Goal: Information Seeking & Learning: Learn about a topic

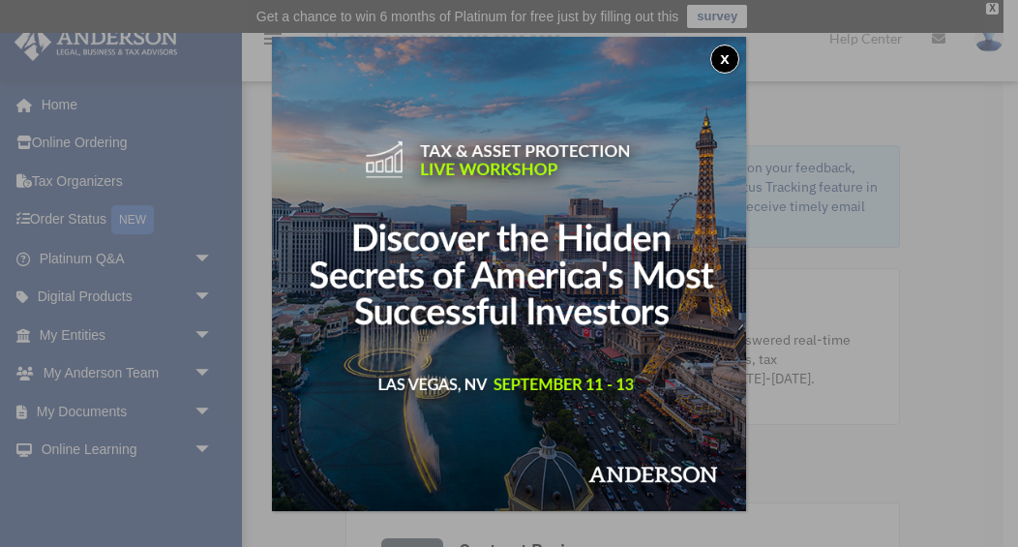
click at [734, 62] on button "x" at bounding box center [724, 59] width 29 height 29
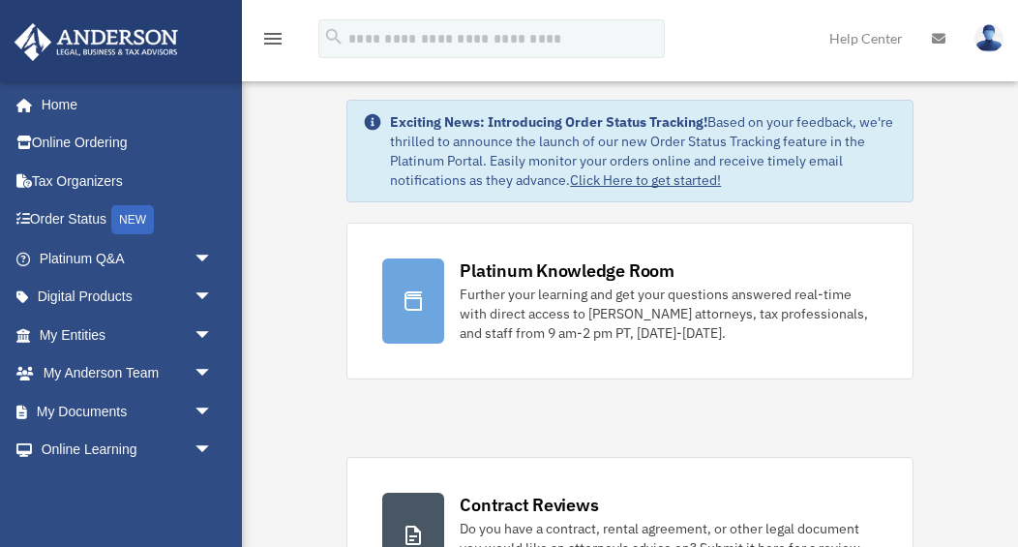
scroll to position [45, 0]
click at [808, 306] on div "Further your learning and get your questions answered real-time with direct acc…" at bounding box center [669, 315] width 418 height 58
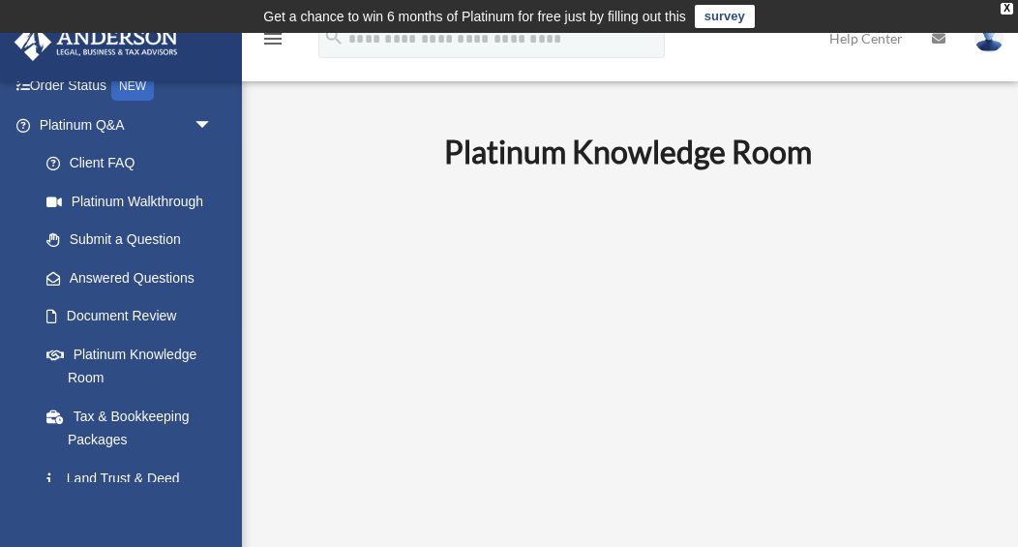
scroll to position [138, 0]
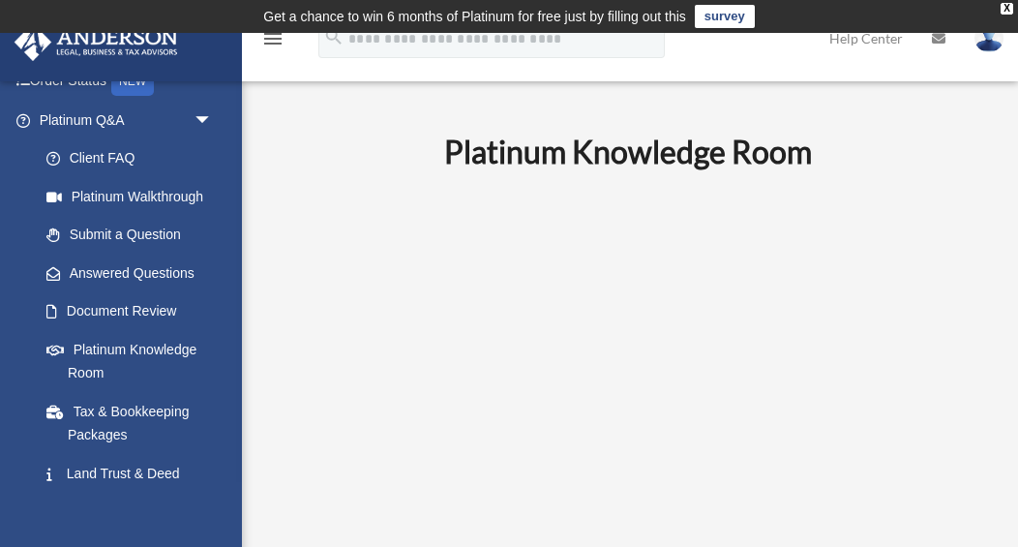
click at [94, 272] on link "Answered Questions" at bounding box center [134, 272] width 215 height 39
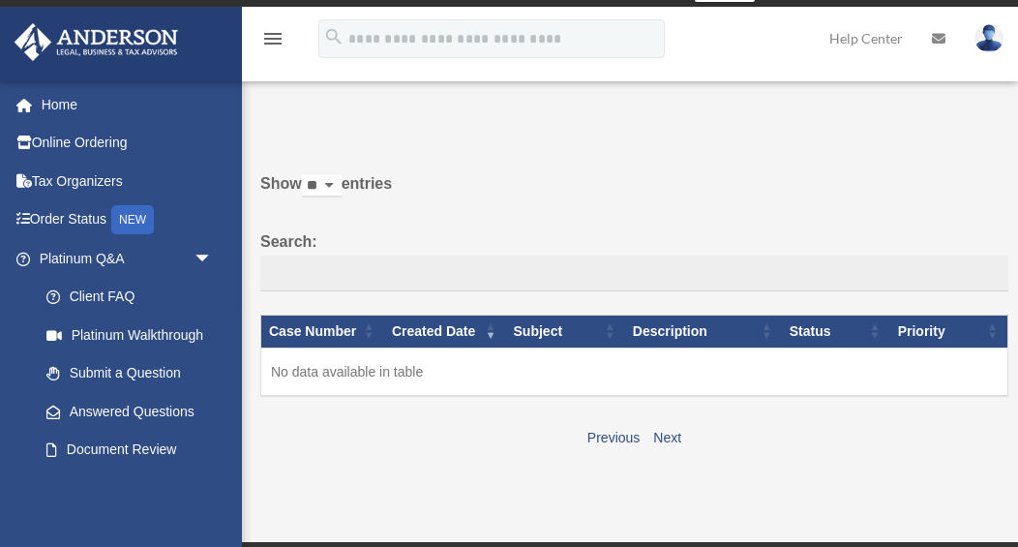
scroll to position [25, 0]
click at [667, 435] on link "Next" at bounding box center [667, 438] width 28 height 15
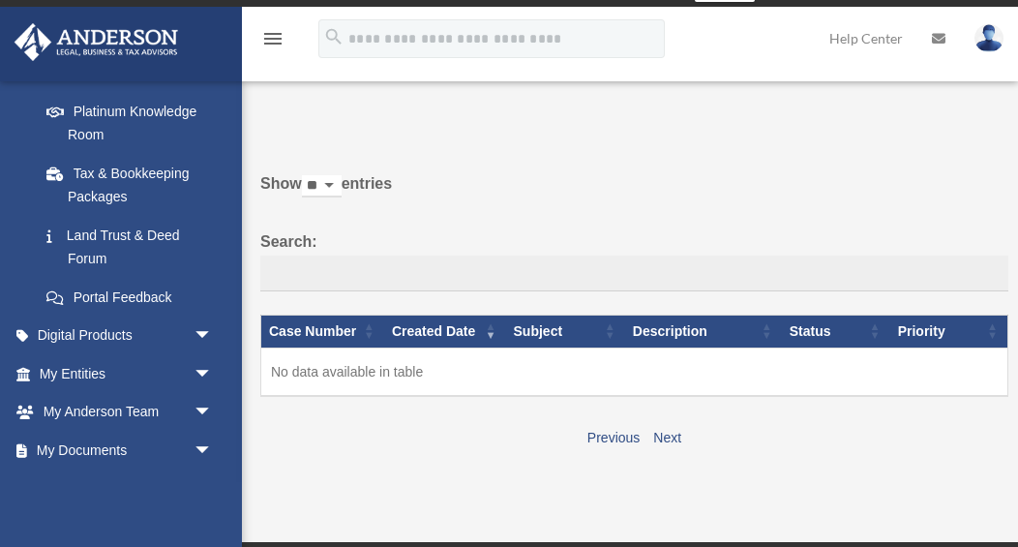
scroll to position [378, 0]
click at [82, 362] on link "My Entities arrow_drop_down" at bounding box center [128, 371] width 228 height 39
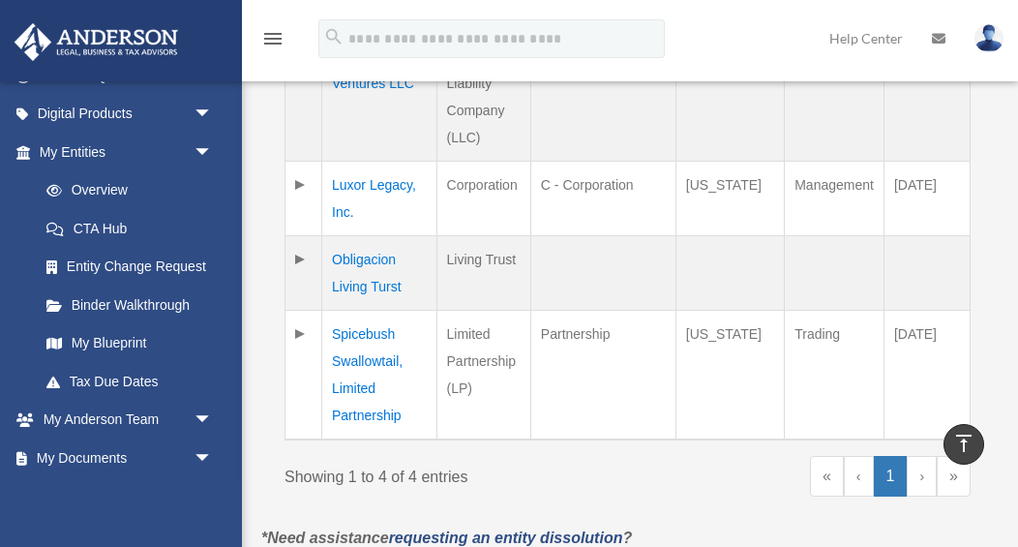
scroll to position [181, 0]
click at [107, 341] on link "My Blueprint" at bounding box center [129, 345] width 205 height 39
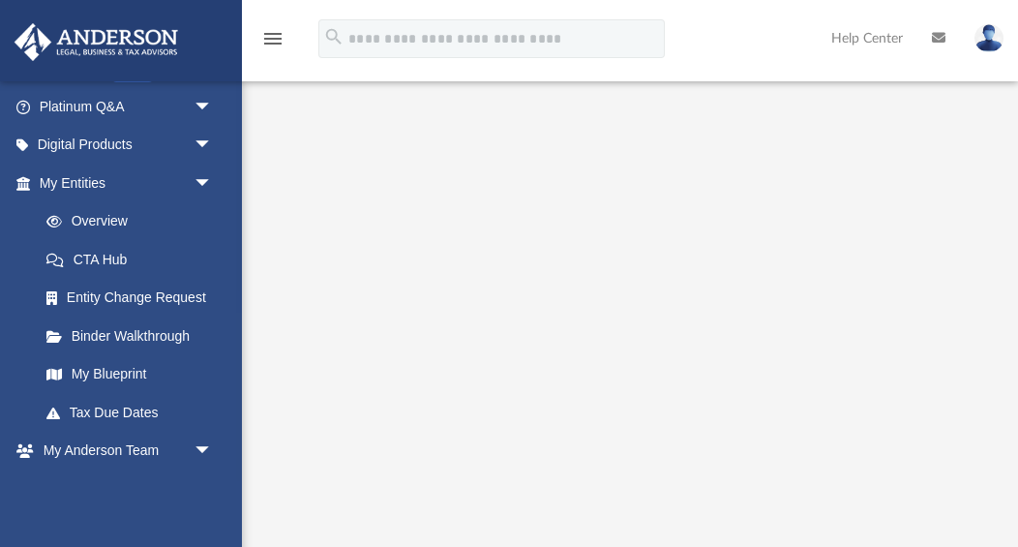
scroll to position [175, 0]
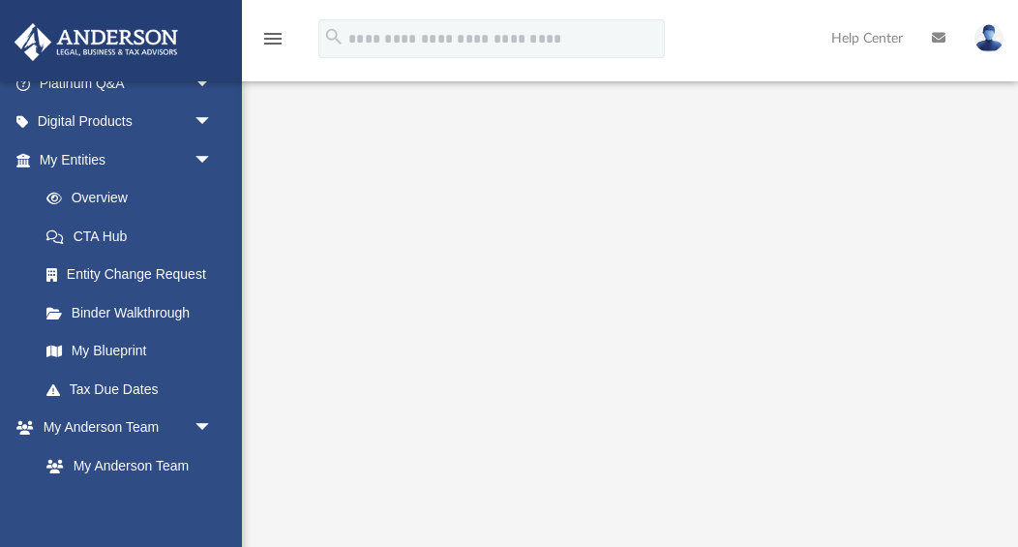
click at [147, 386] on link "Tax Due Dates" at bounding box center [134, 389] width 215 height 39
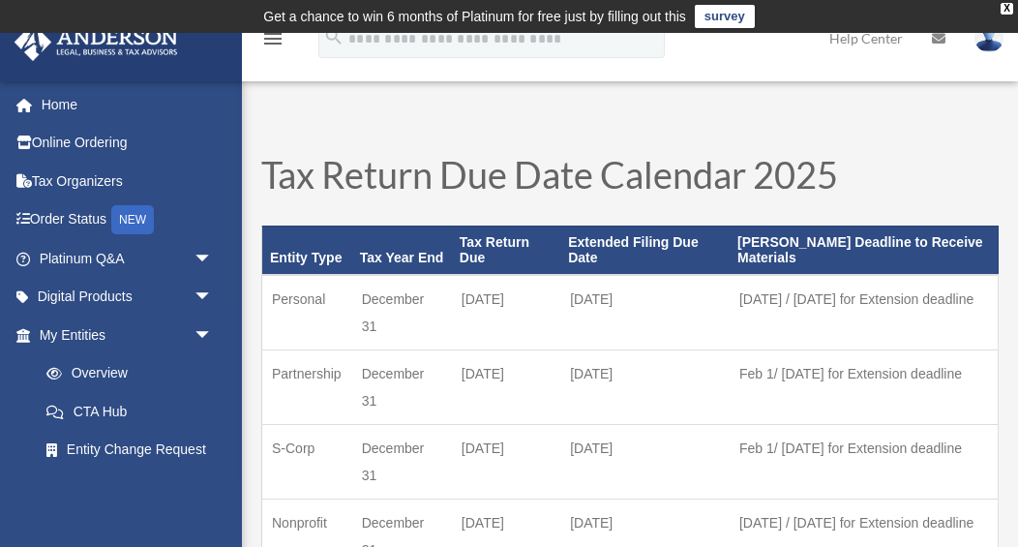
click at [201, 253] on span "arrow_drop_down" at bounding box center [212, 259] width 39 height 40
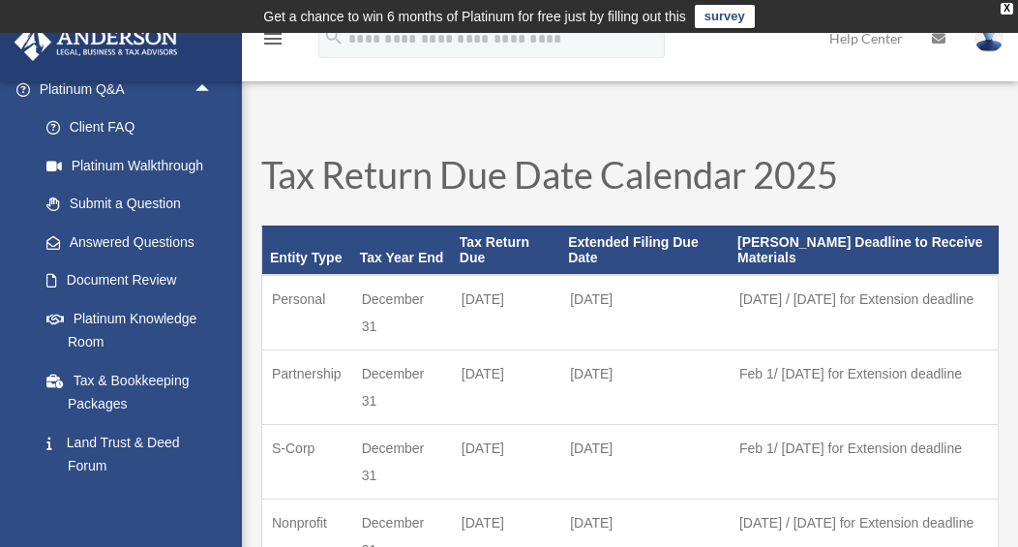
scroll to position [171, 0]
click at [71, 338] on link "Platinum Knowledge Room" at bounding box center [134, 328] width 215 height 62
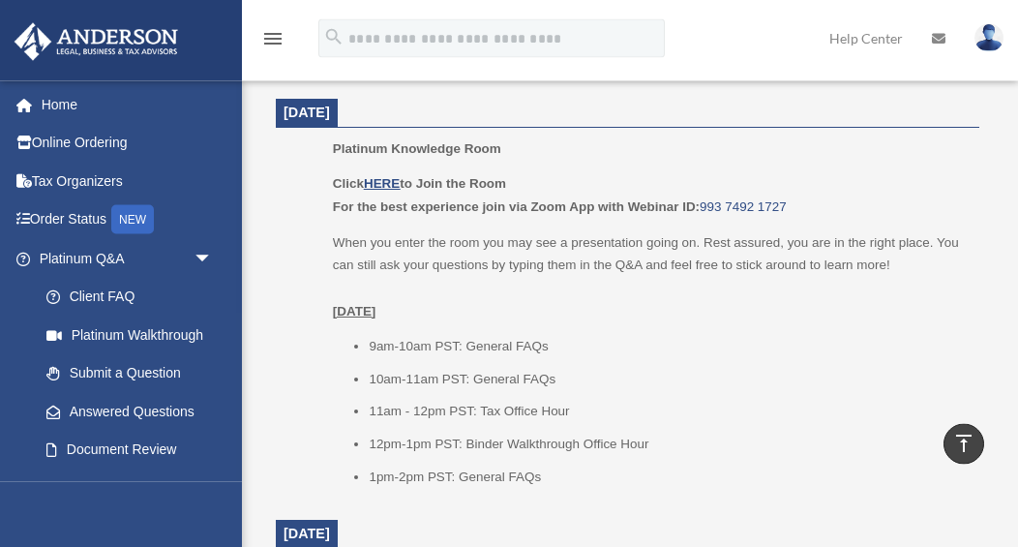
scroll to position [896, 0]
click at [564, 403] on li "11am - 12pm PST: Tax Office Hour" at bounding box center [667, 411] width 597 height 23
click at [523, 400] on li "11am - 12pm PST: Tax Office Hour" at bounding box center [667, 411] width 597 height 23
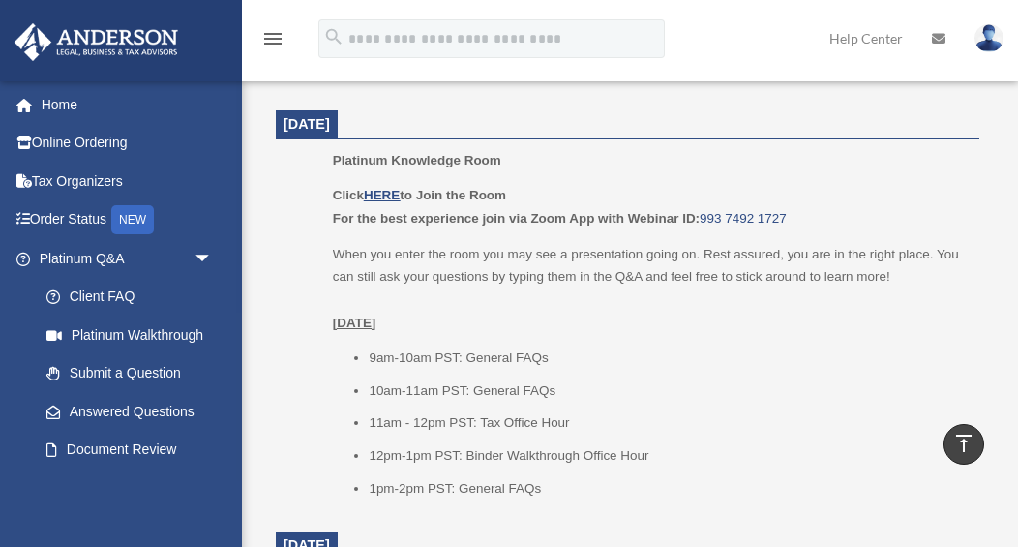
scroll to position [883, 0]
click at [379, 198] on u "HERE" at bounding box center [382, 196] width 36 height 15
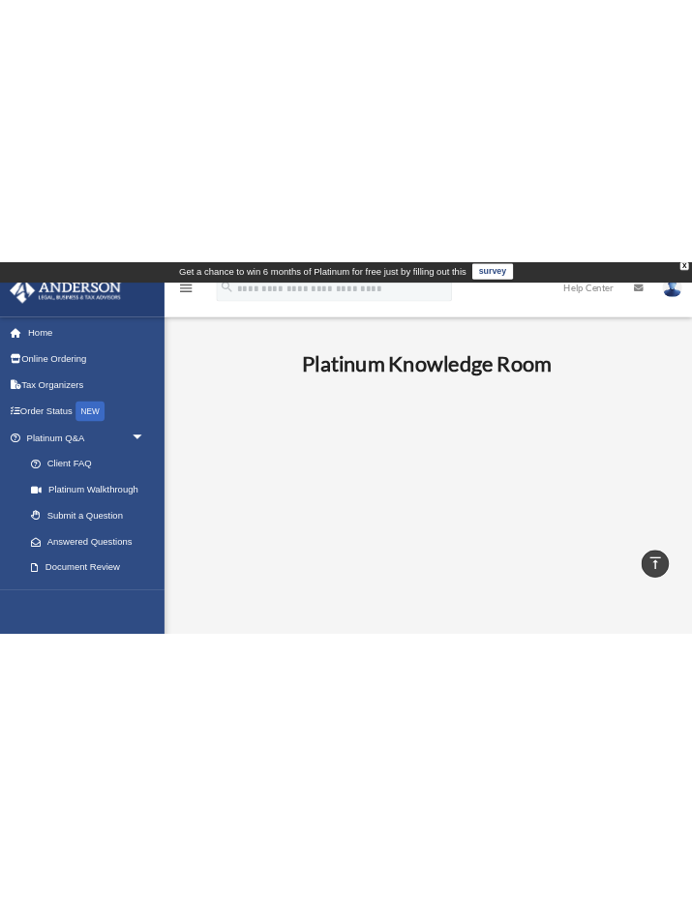
scroll to position [0, 0]
